Goal: Find specific page/section

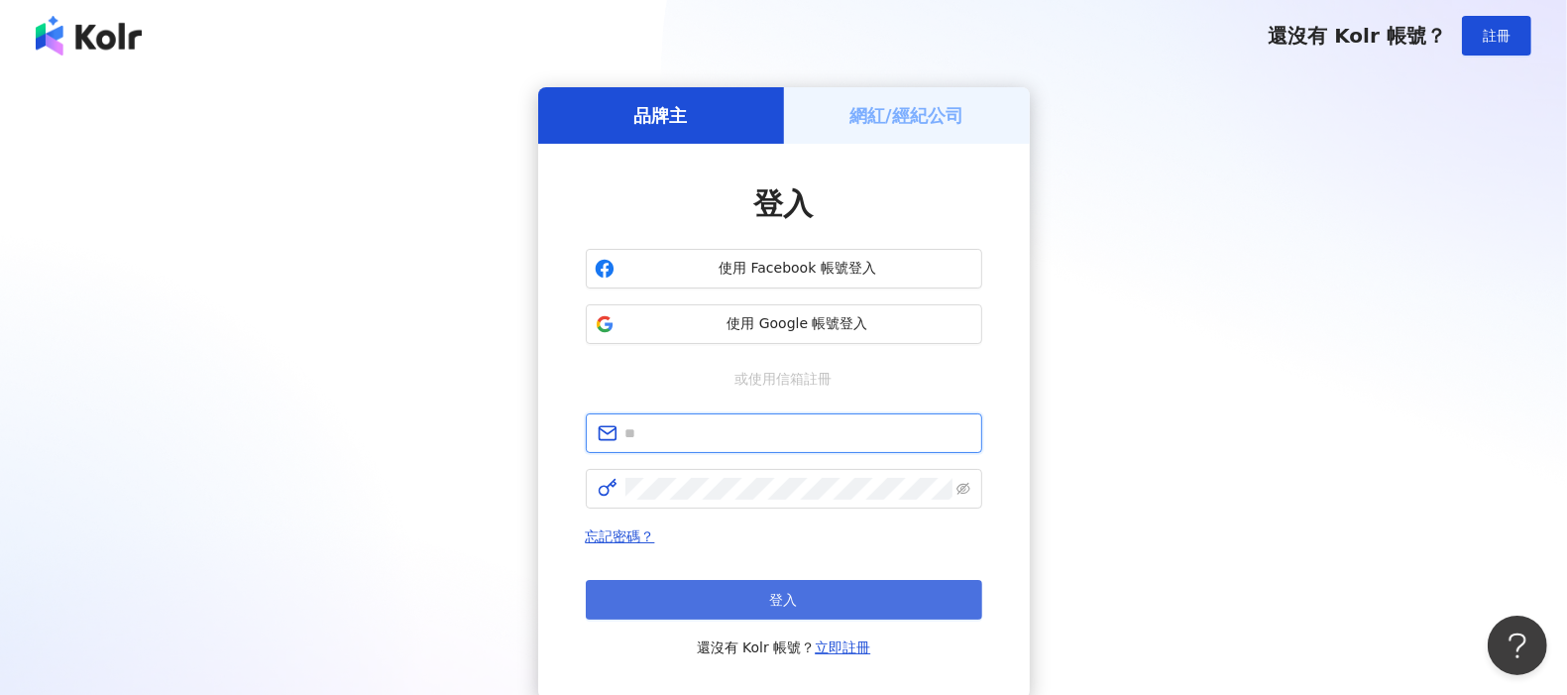
type input "**********"
click at [845, 595] on button "登入" at bounding box center [784, 600] width 396 height 40
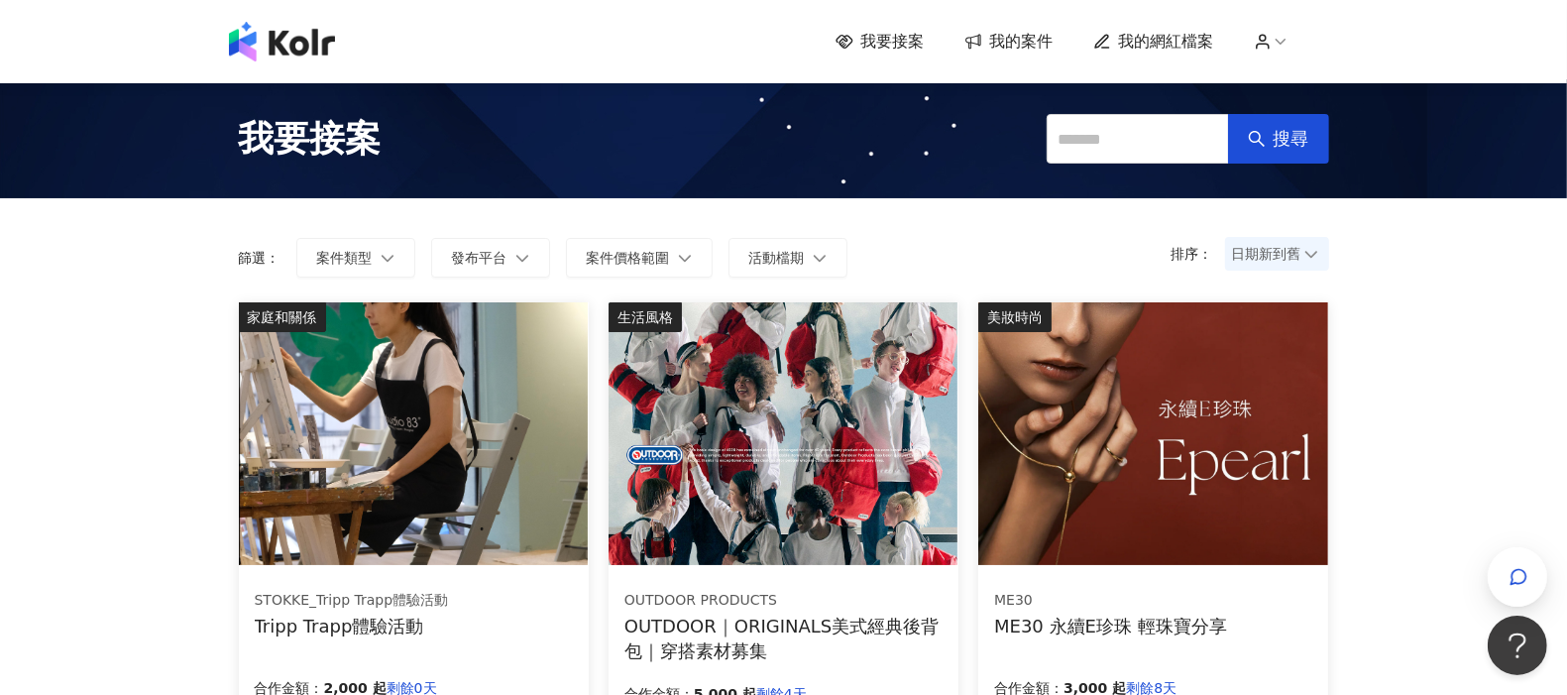
click at [1168, 35] on span "我的網紅檔案" at bounding box center [1166, 42] width 95 height 22
click at [1272, 49] on icon at bounding box center [1263, 42] width 18 height 18
